Goal: Navigation & Orientation: Find specific page/section

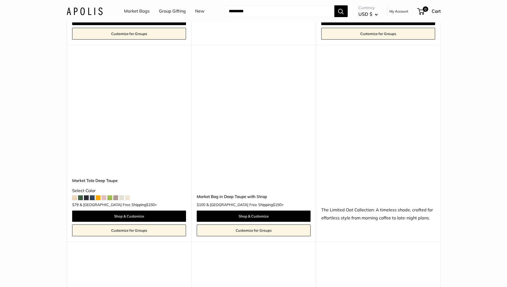
scroll to position [2516, 0]
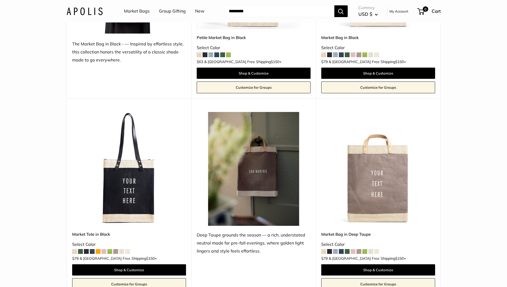
click at [137, 10] on link "Market Bags" at bounding box center [137, 11] width 26 height 8
